Goal: Task Accomplishment & Management: Use online tool/utility

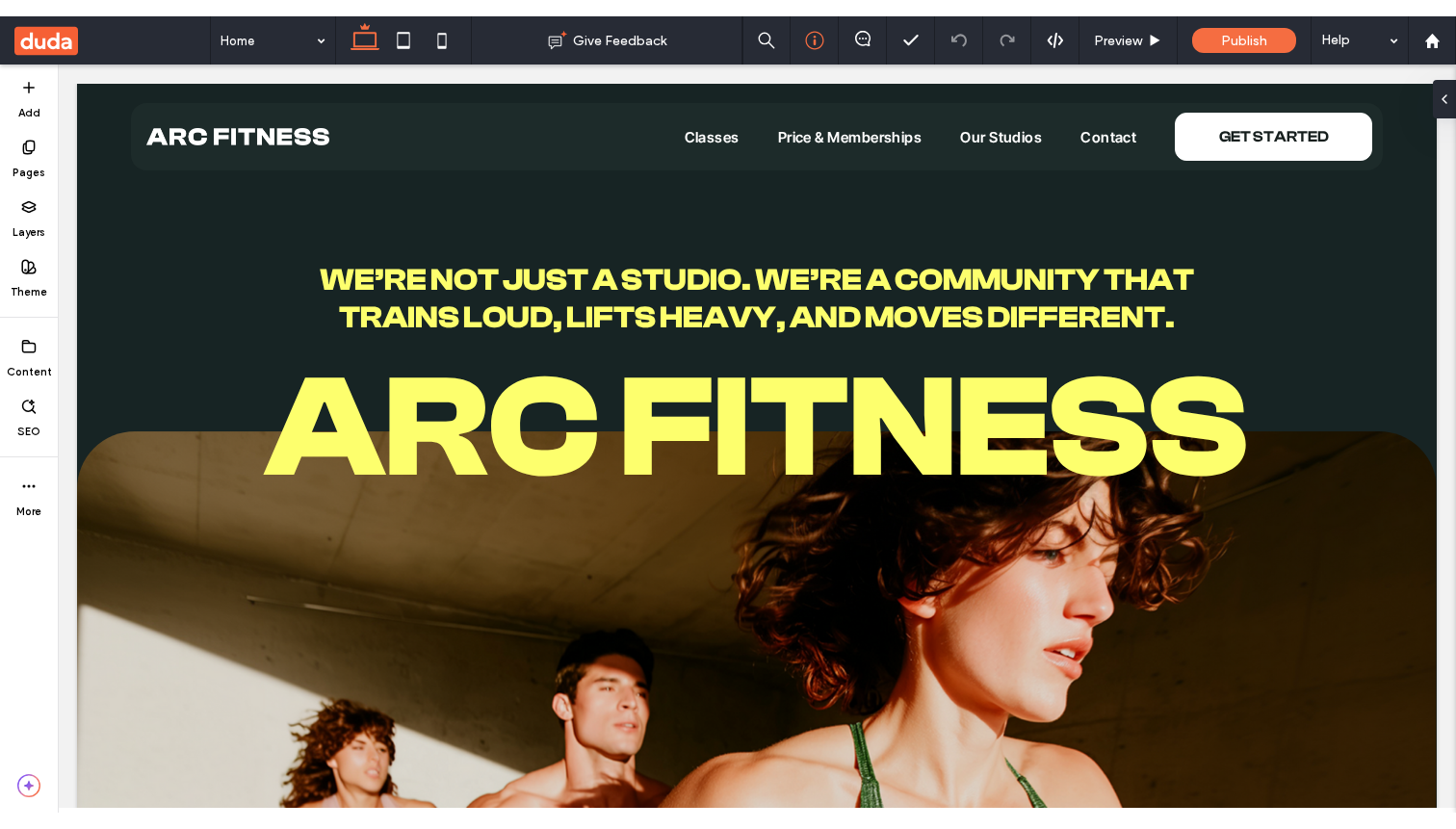
scroll to position [1, 0]
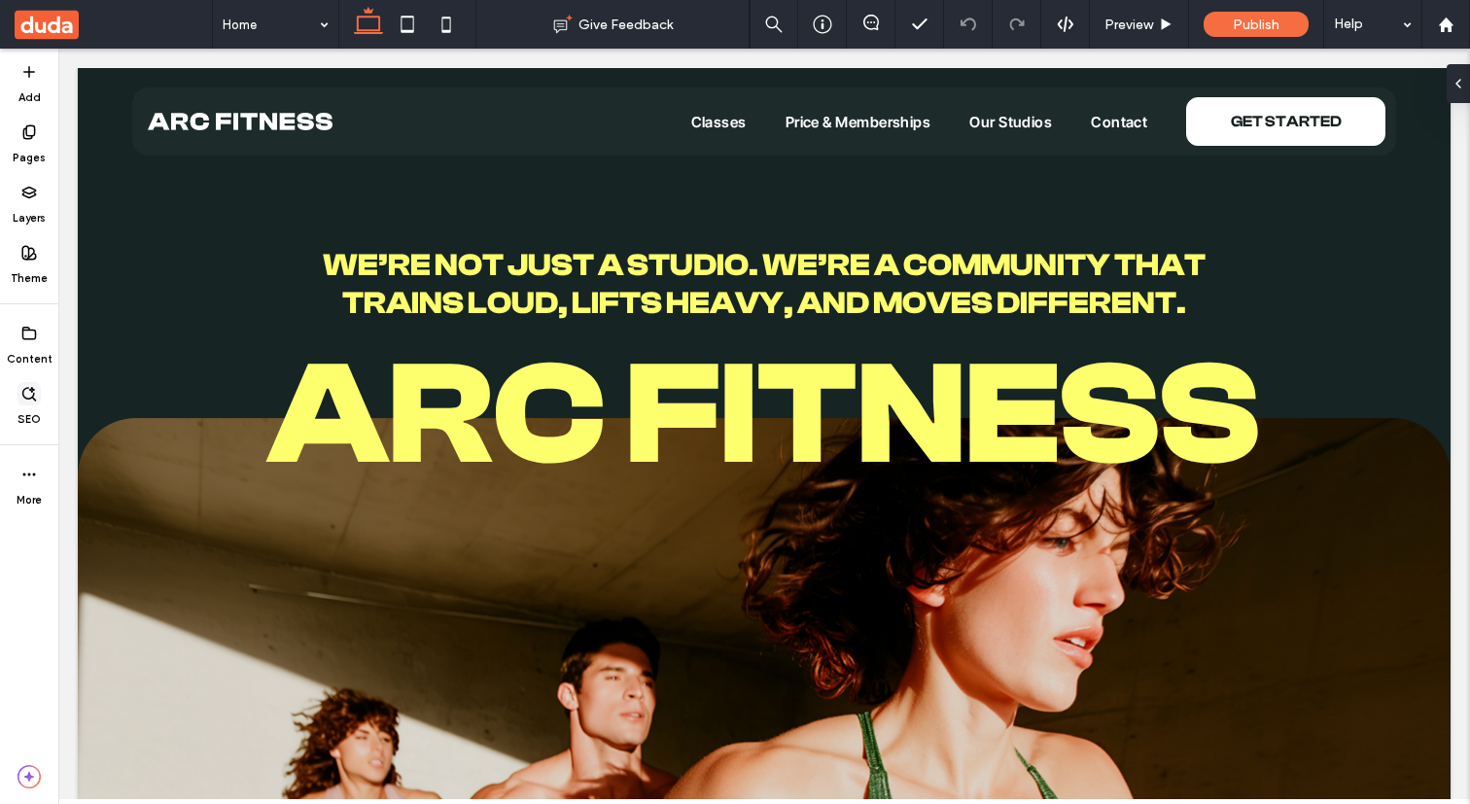
click at [34, 396] on icon at bounding box center [29, 394] width 16 height 16
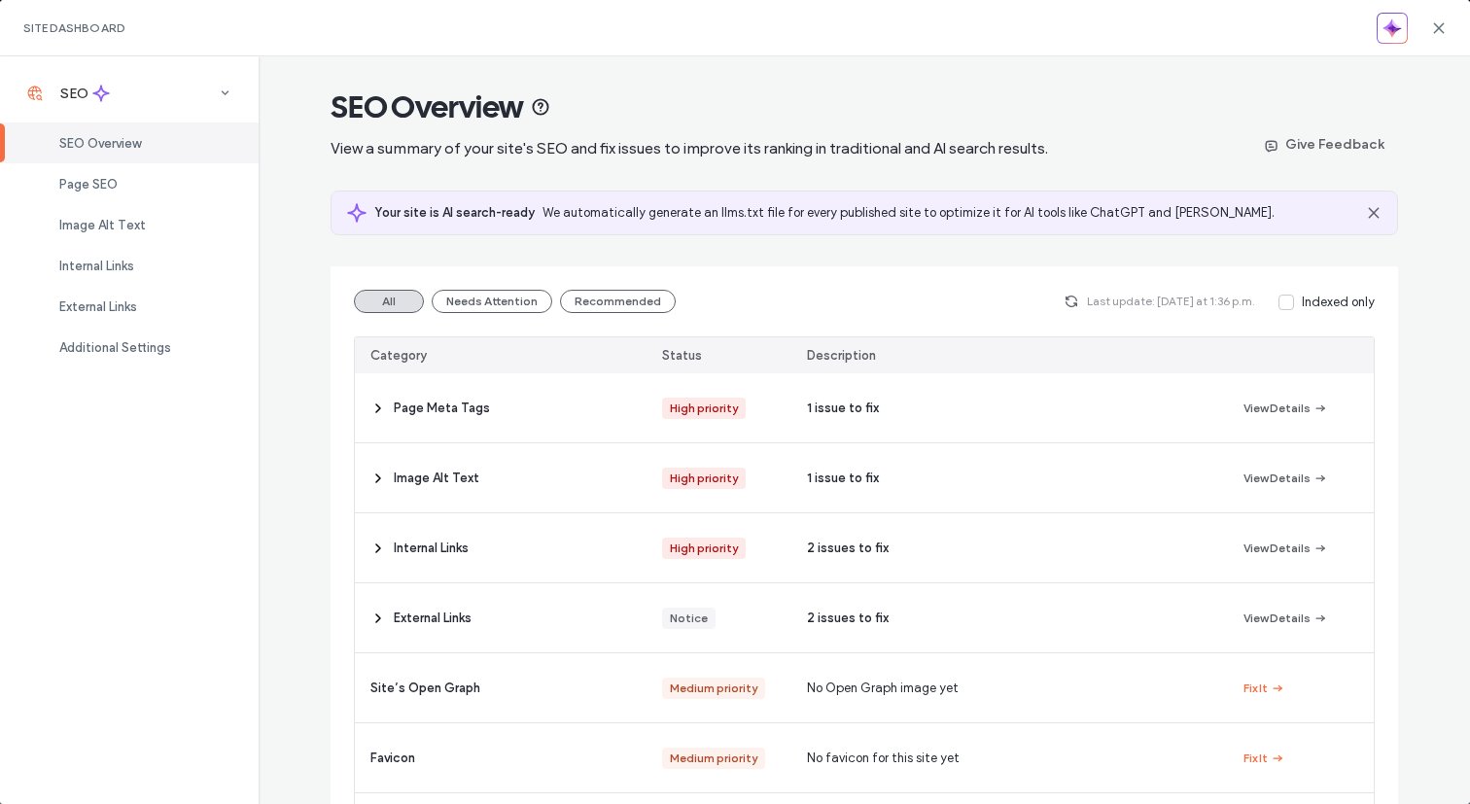
click at [1448, 20] on div "Site Dashboard" at bounding box center [735, 28] width 1470 height 56
click at [1439, 24] on icon at bounding box center [1439, 28] width 16 height 16
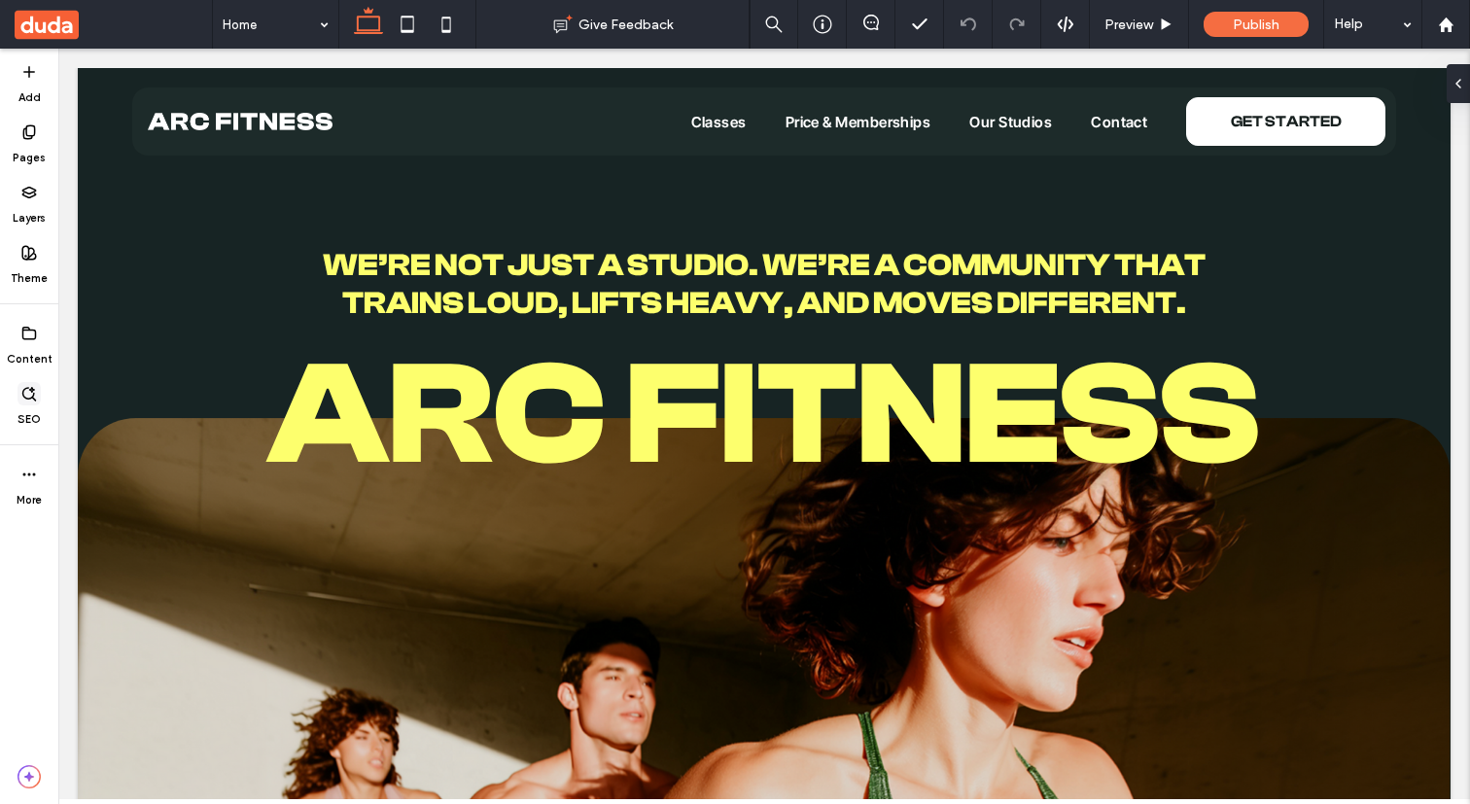
click at [24, 402] on span at bounding box center [29, 393] width 23 height 23
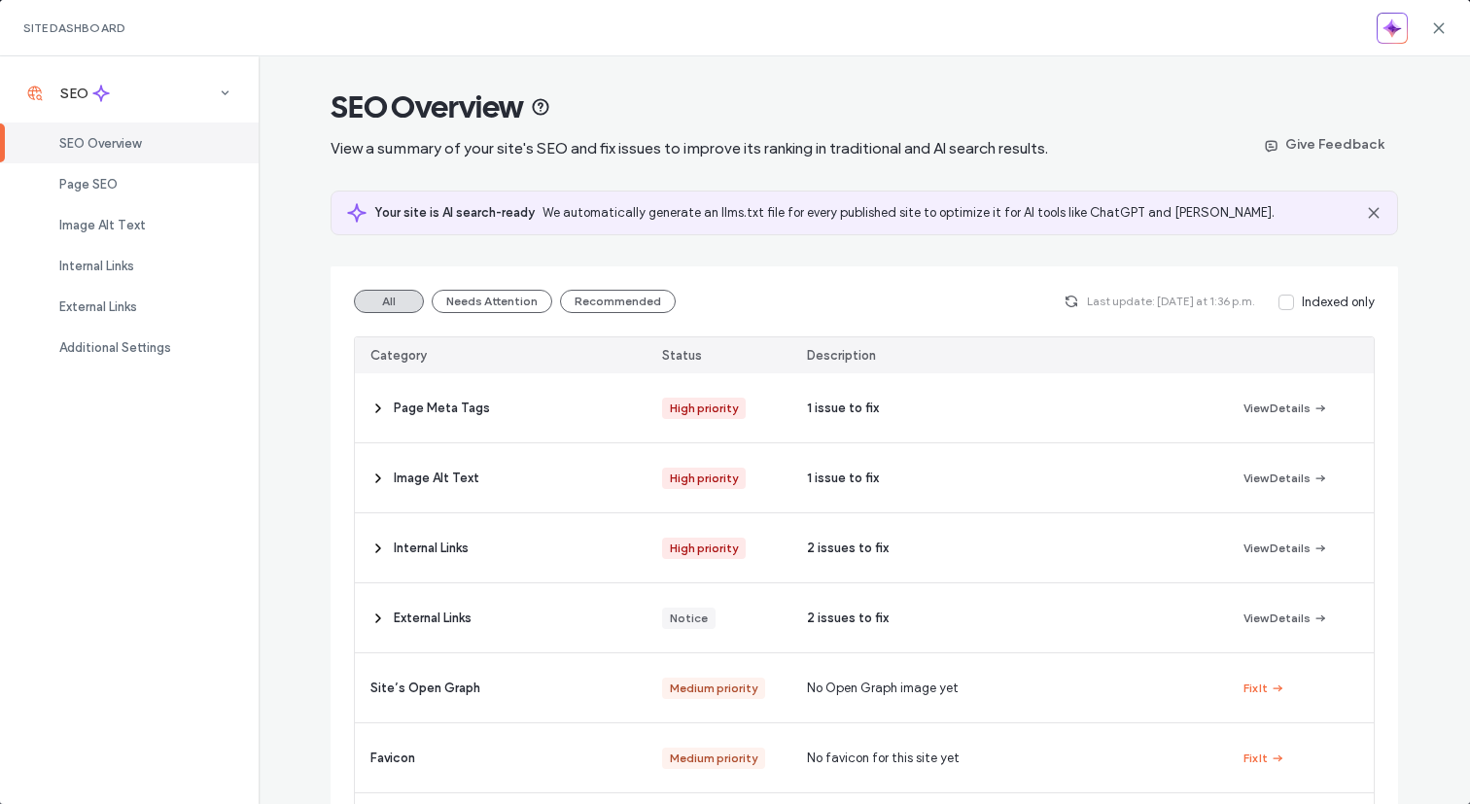
drag, startPoint x: 1442, startPoint y: 26, endPoint x: 1410, endPoint y: 45, distance: 37.0
click at [1442, 26] on icon at bounding box center [1439, 28] width 16 height 16
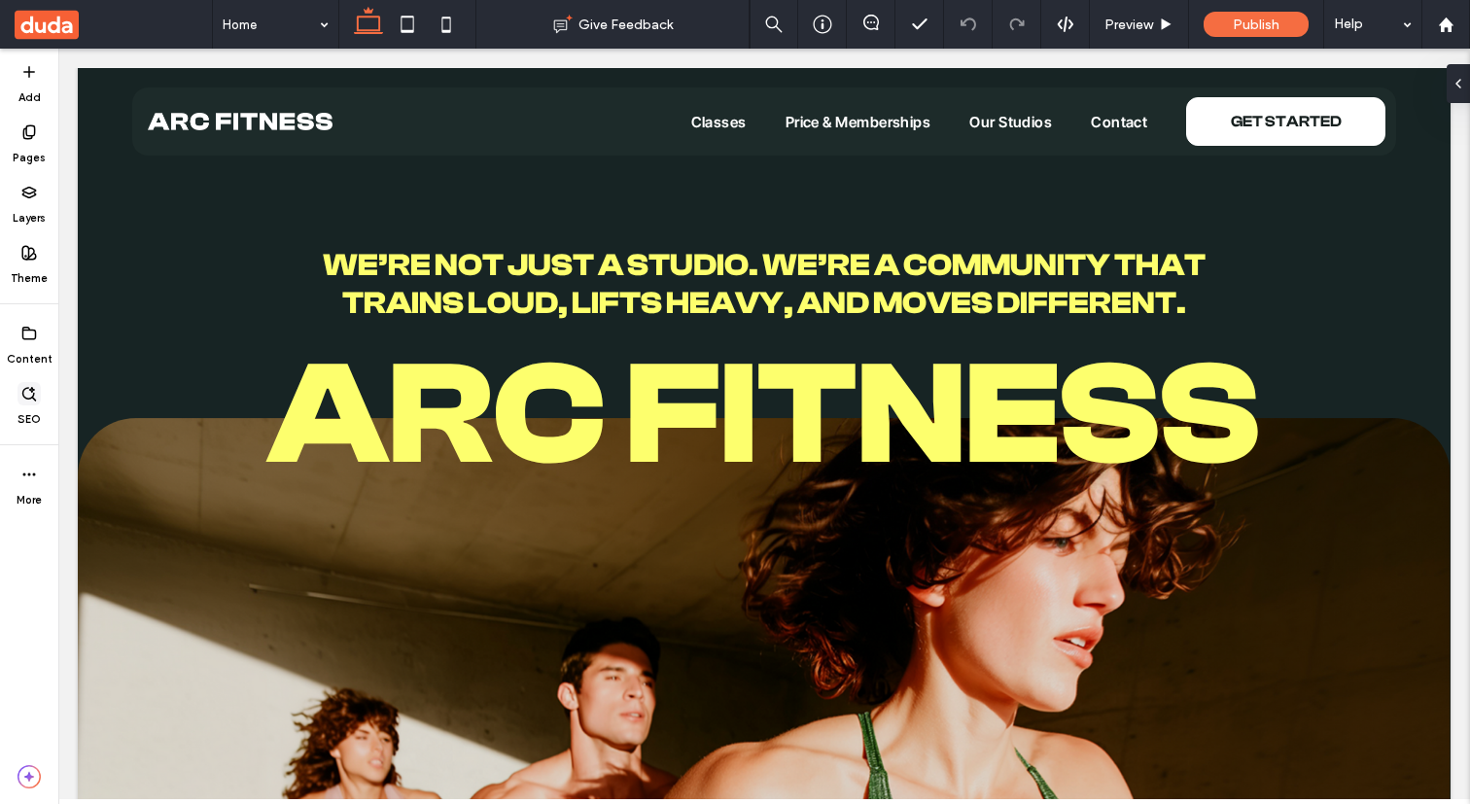
click at [31, 406] on label "SEO" at bounding box center [29, 416] width 23 height 21
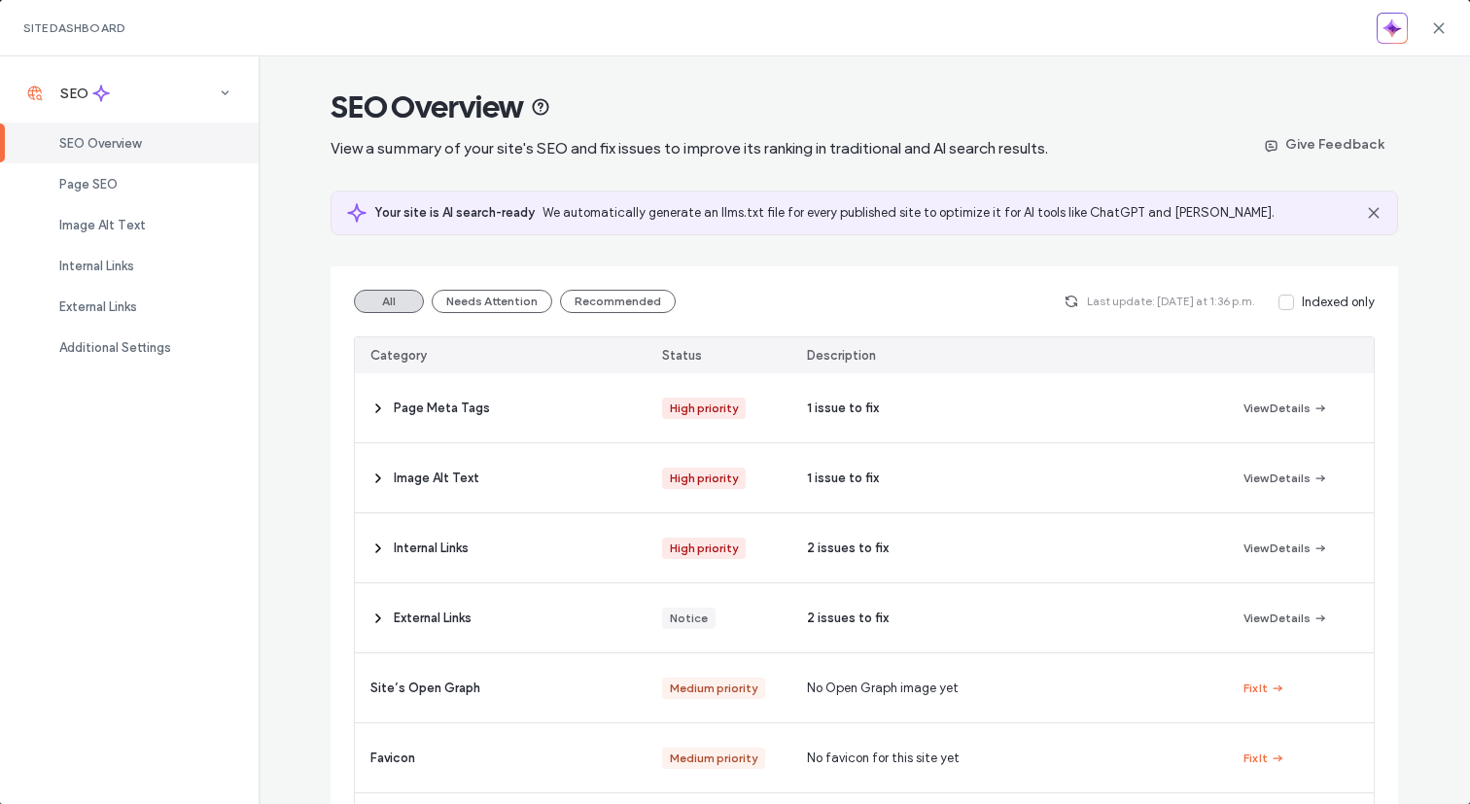
click at [1443, 28] on icon at bounding box center [1439, 28] width 16 height 16
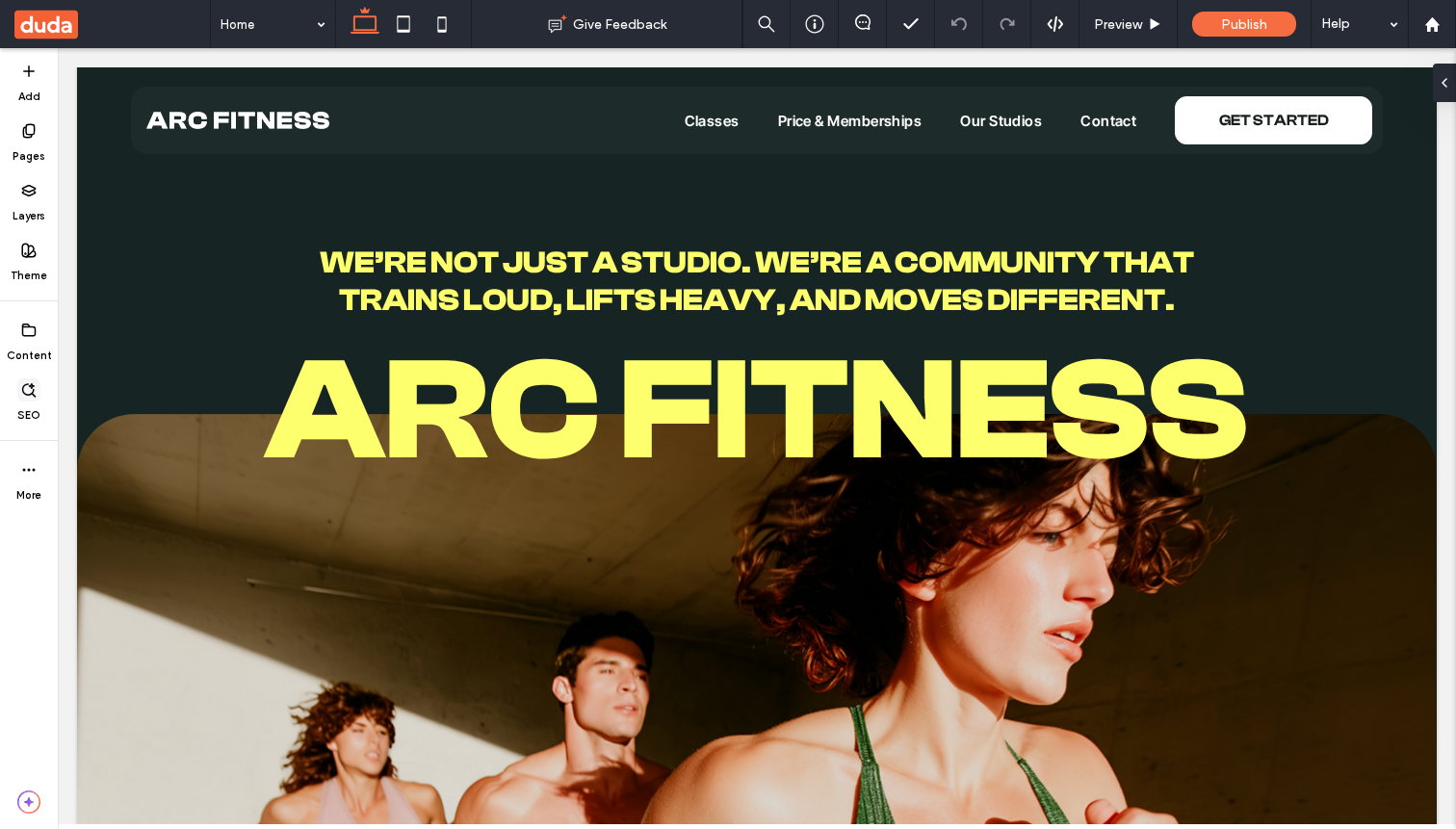
click at [30, 401] on div "SEO" at bounding box center [29, 400] width 57 height 59
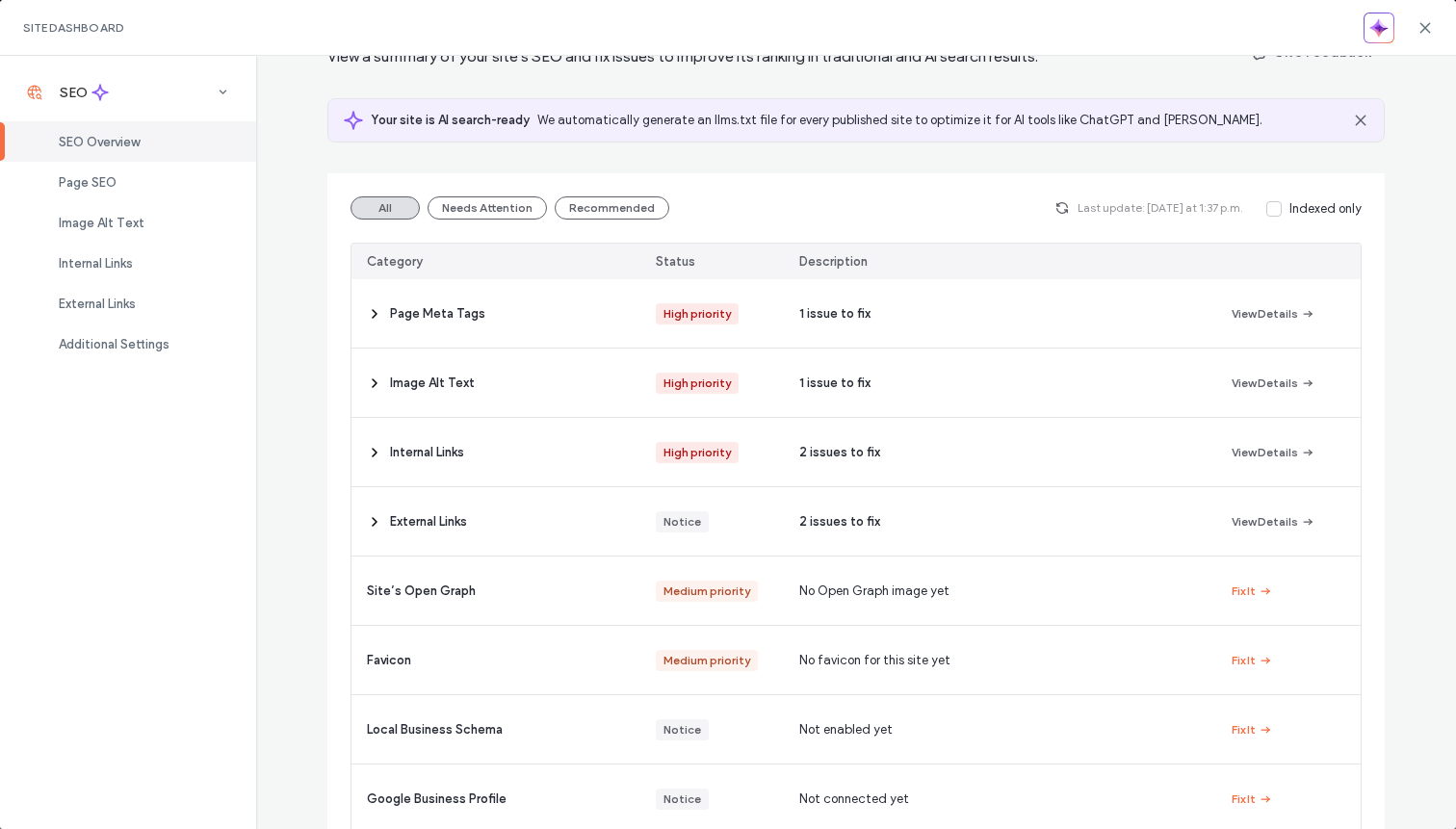
scroll to position [0, 0]
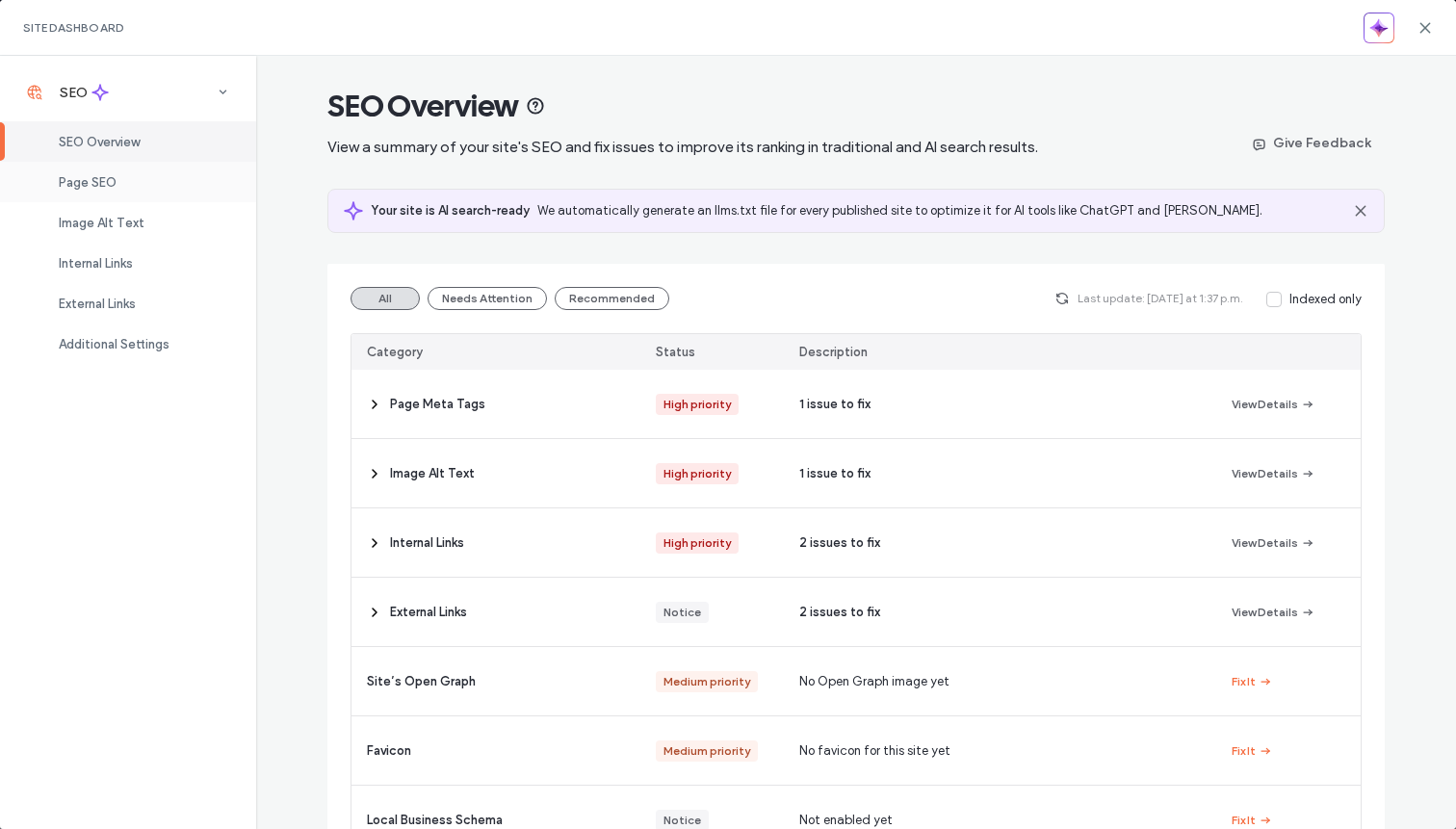
click at [150, 180] on div "Page SEO" at bounding box center [128, 181] width 257 height 41
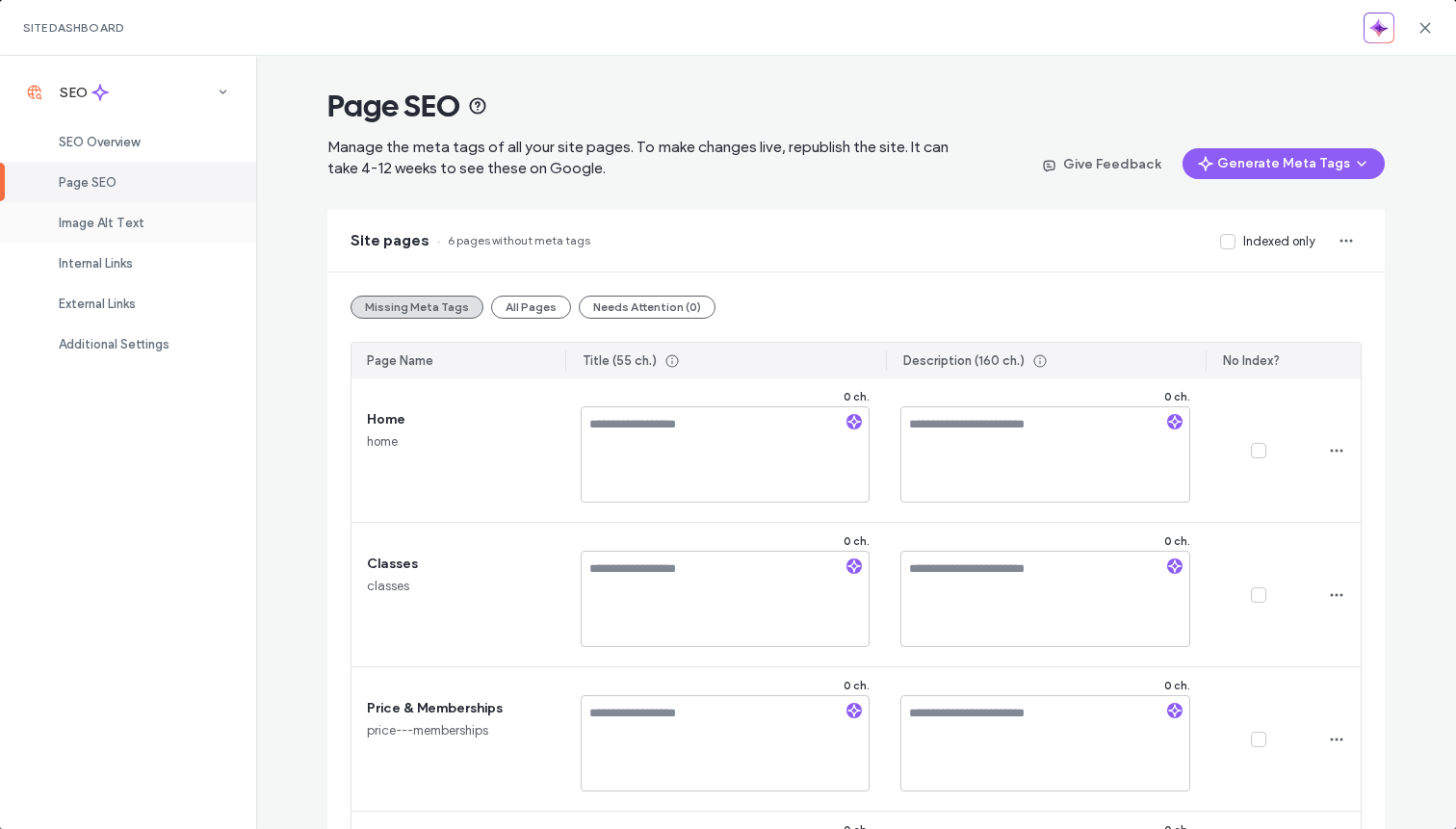
click at [148, 220] on div "Image Alt Text" at bounding box center [128, 222] width 257 height 41
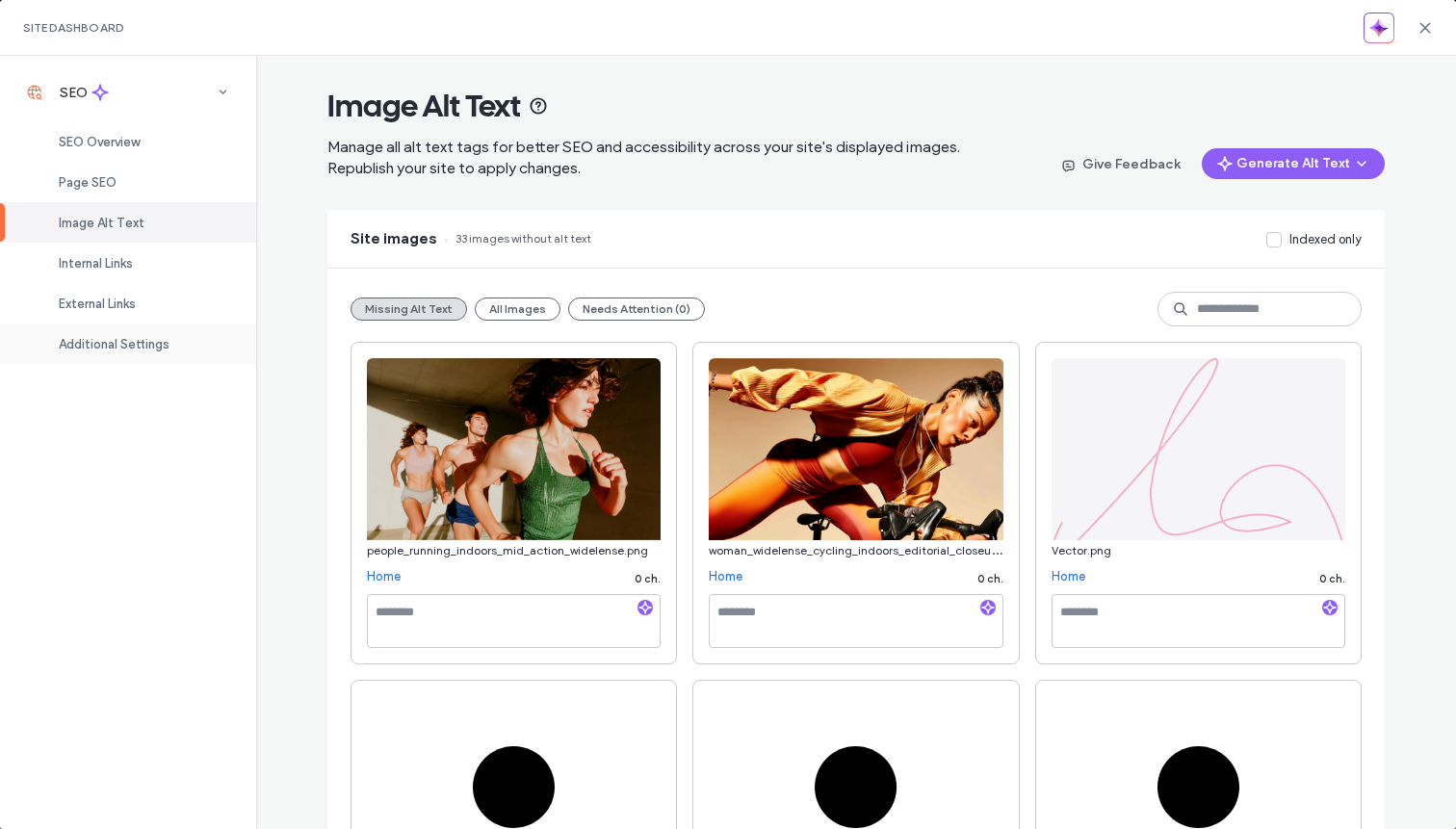
click at [155, 339] on span "Additional Settings" at bounding box center [114, 344] width 111 height 15
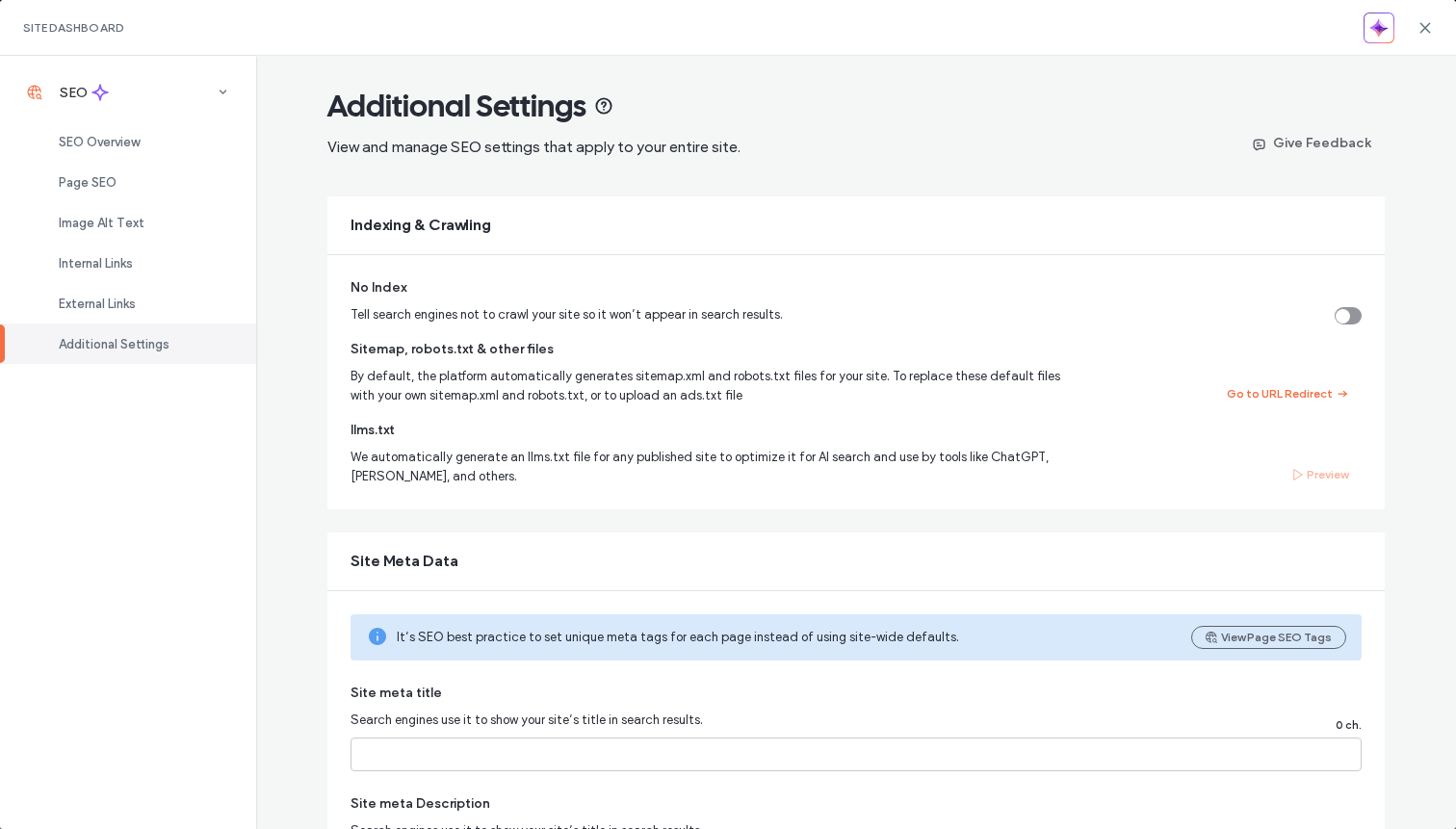
click at [1418, 18] on span at bounding box center [1425, 27] width 16 height 54
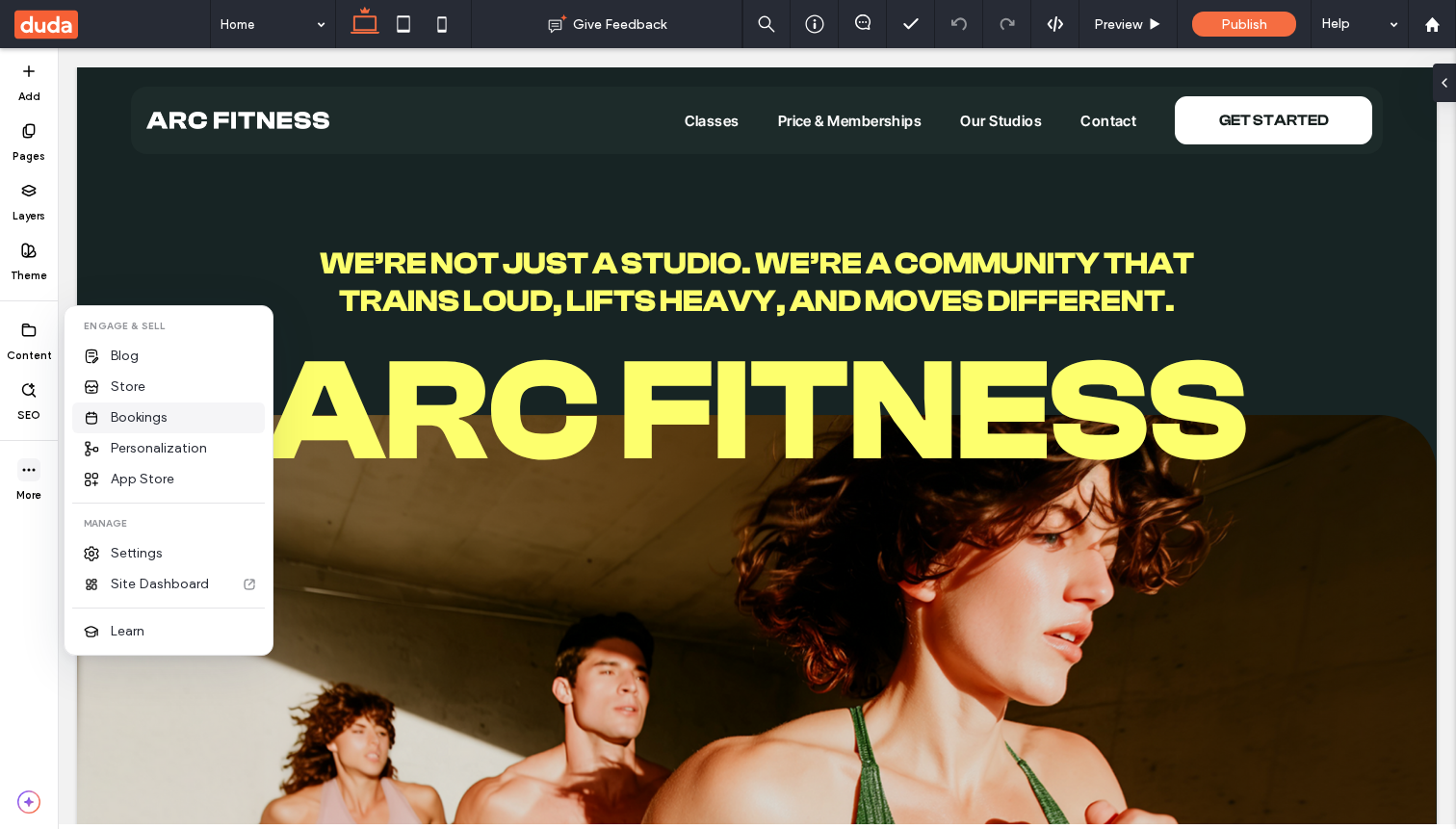
click at [206, 416] on div "Bookings" at bounding box center [168, 417] width 192 height 31
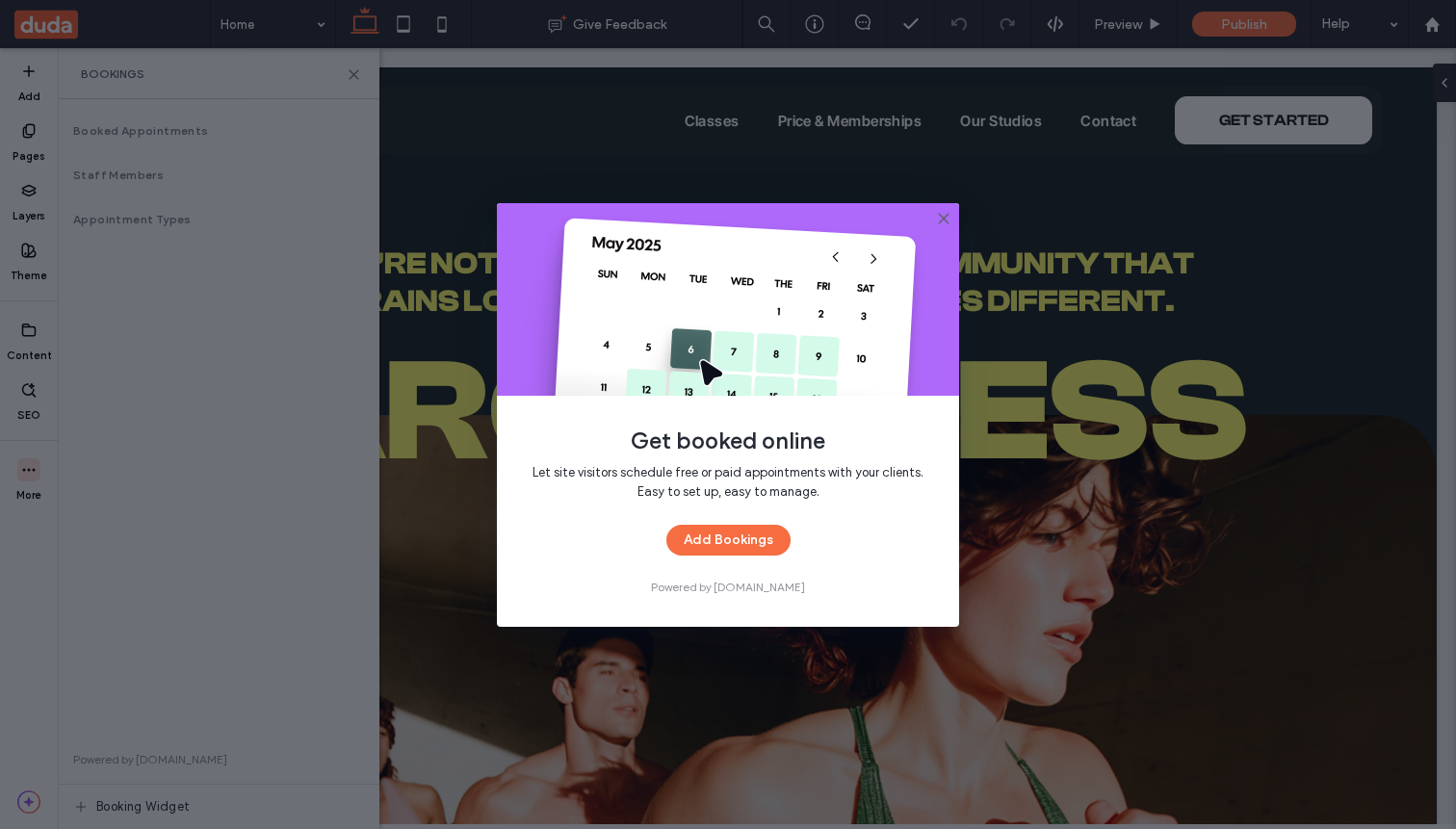
click at [744, 546] on button "Add Bookings" at bounding box center [728, 540] width 124 height 31
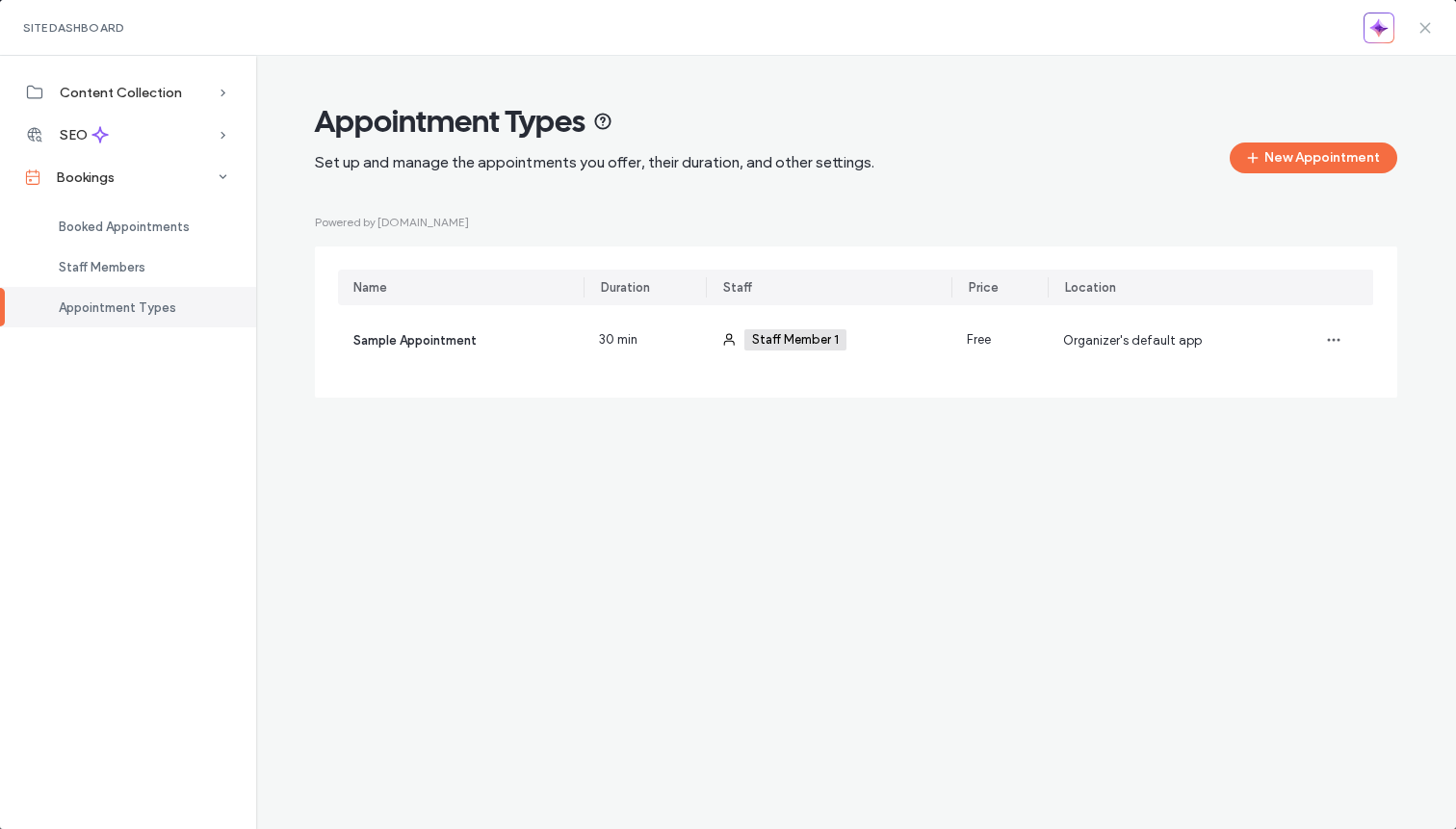
click at [1420, 31] on use at bounding box center [1424, 27] width 9 height 9
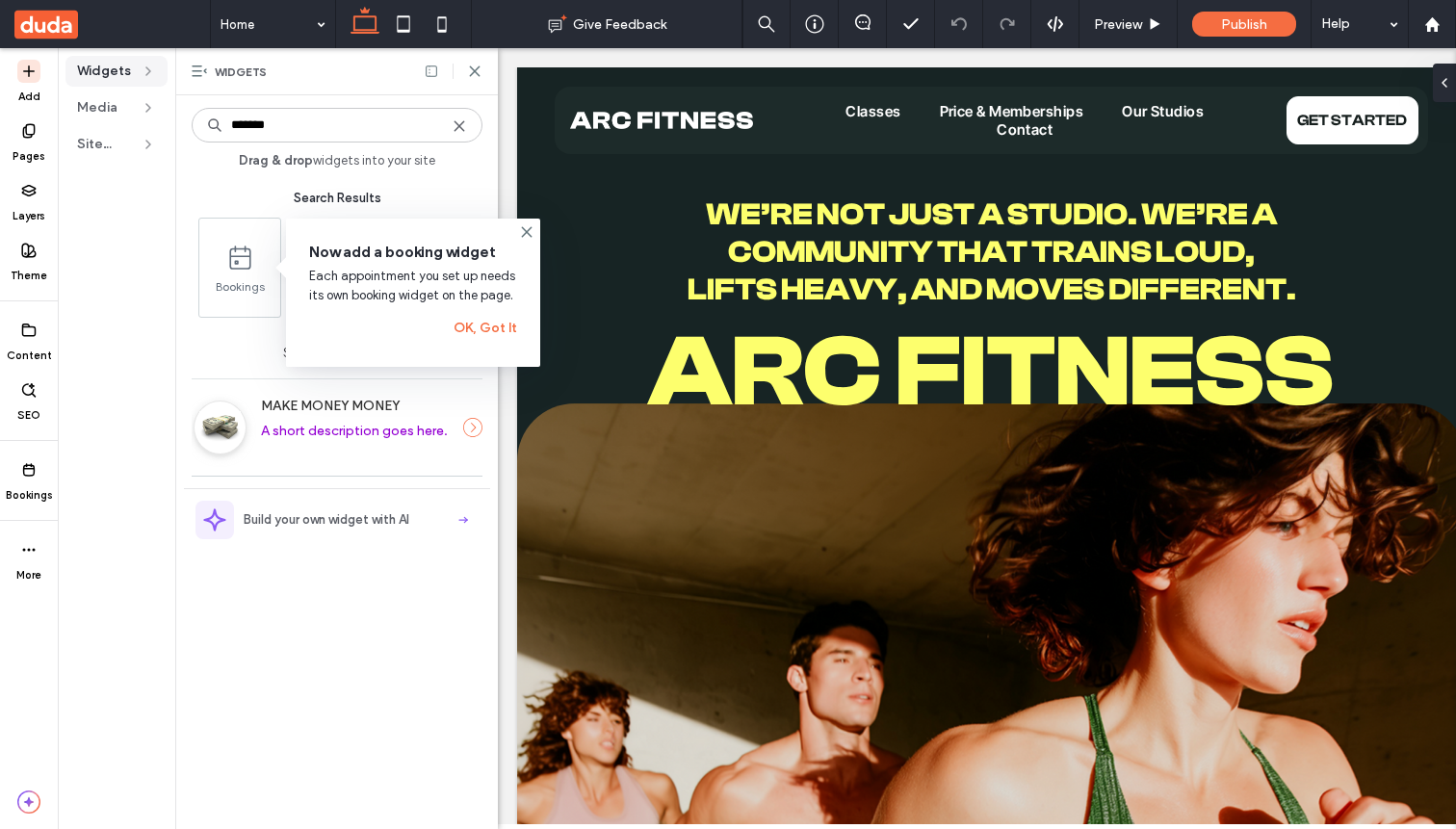
click at [479, 71] on icon at bounding box center [475, 71] width 16 height 16
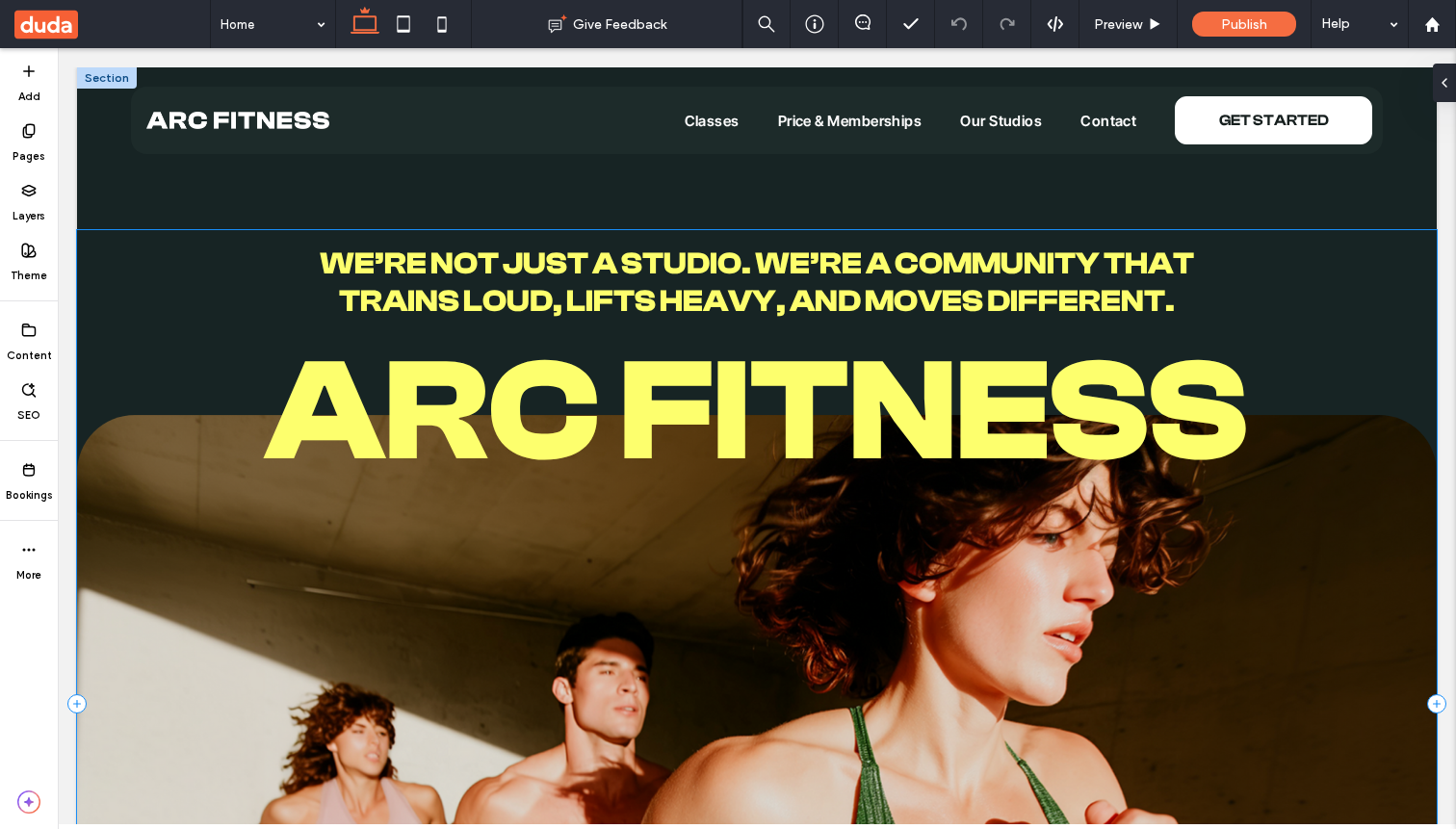
scroll to position [0, 4]
